Goal: Find contact information: Find contact information

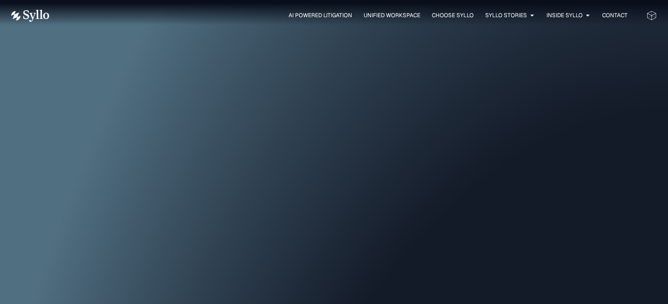
scroll to position [3027, 0]
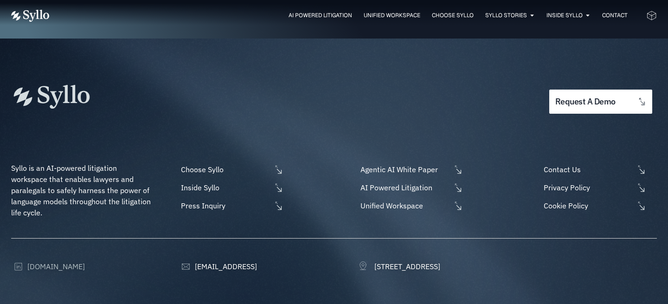
click at [56, 261] on span "[DOMAIN_NAME]" at bounding box center [55, 266] width 60 height 11
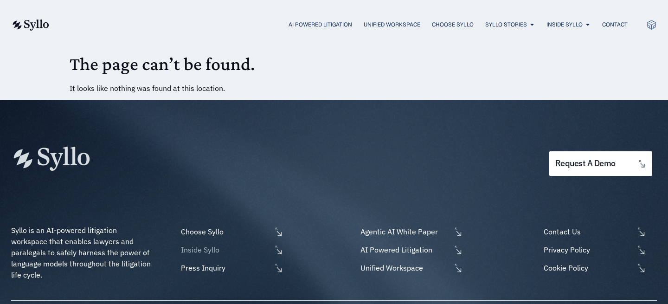
click at [200, 247] on span "Inside Syllo" at bounding box center [225, 249] width 93 height 11
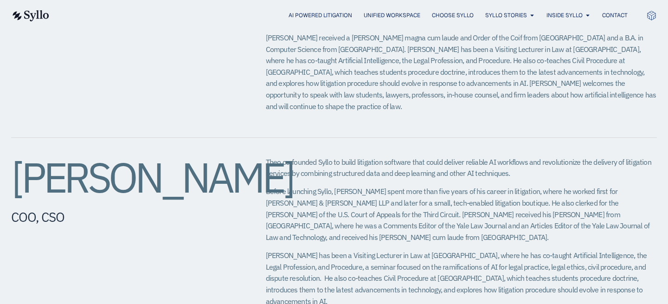
scroll to position [466, 0]
